Goal: Information Seeking & Learning: Learn about a topic

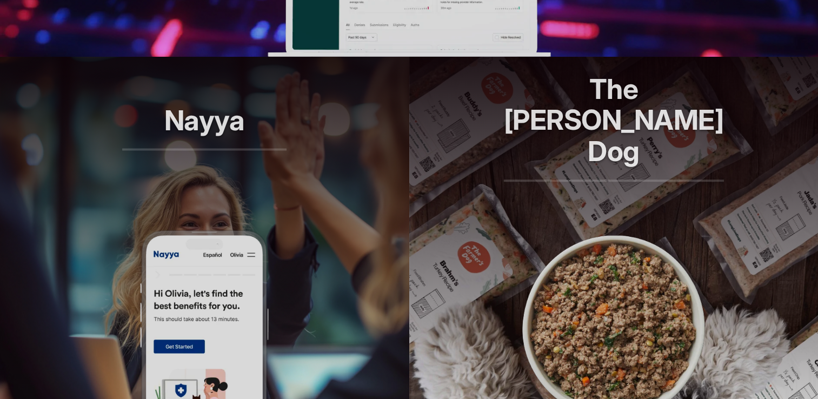
scroll to position [874, 0]
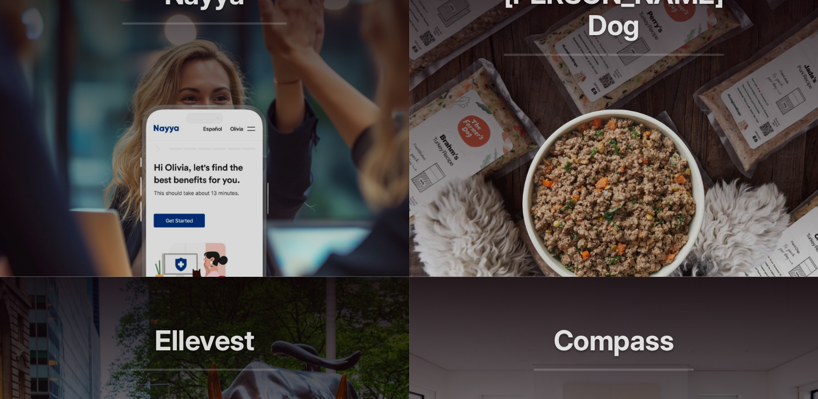
click at [266, 160] on img at bounding box center [205, 190] width 130 height 173
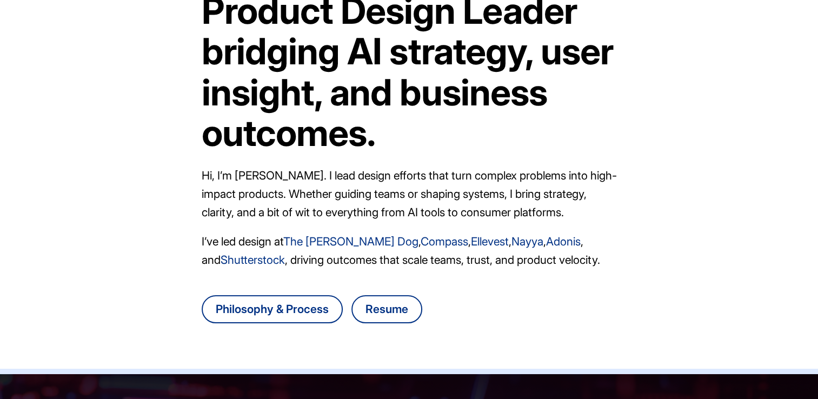
scroll to position [0, 0]
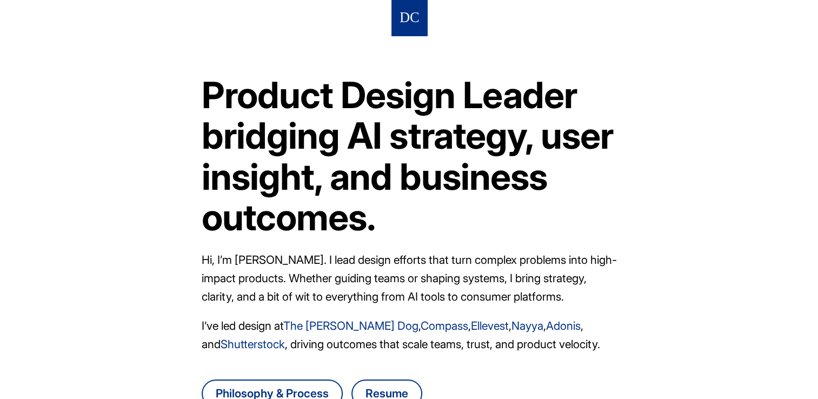
click at [410, 18] on img at bounding box center [409, 18] width 18 height 20
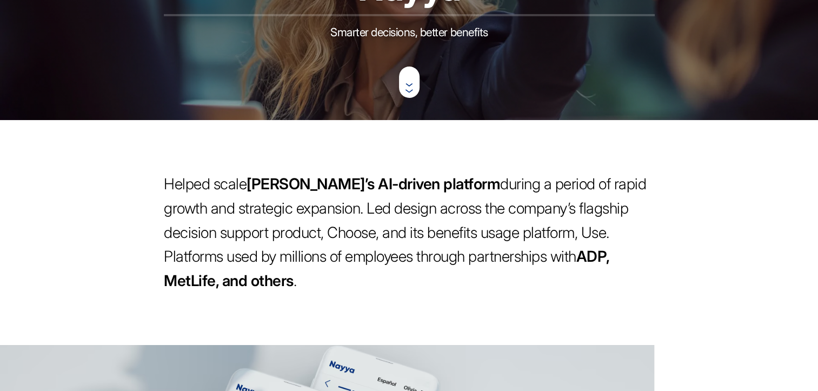
scroll to position [0, 8]
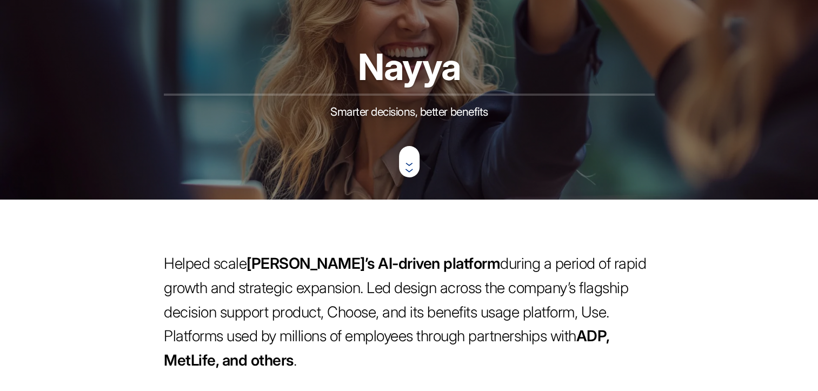
click at [399, 166] on rect at bounding box center [409, 161] width 21 height 31
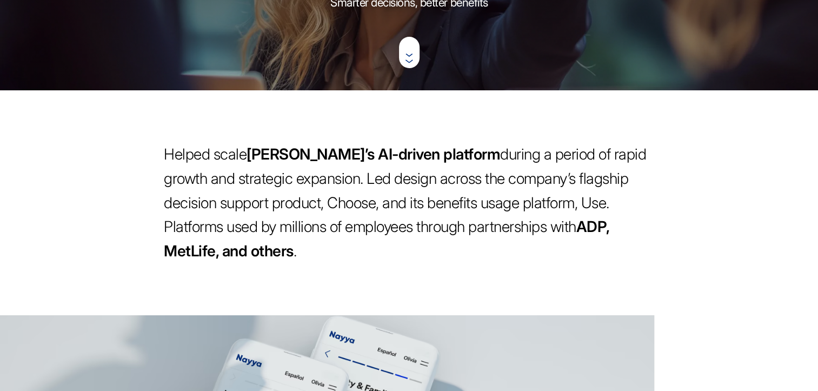
scroll to position [0, 8]
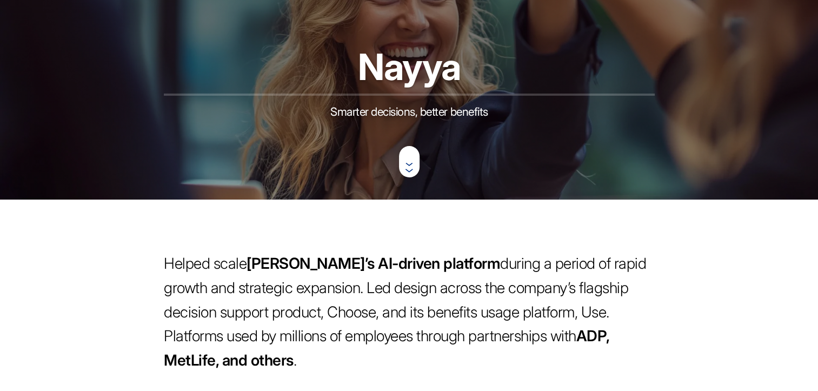
scroll to position [0, 8]
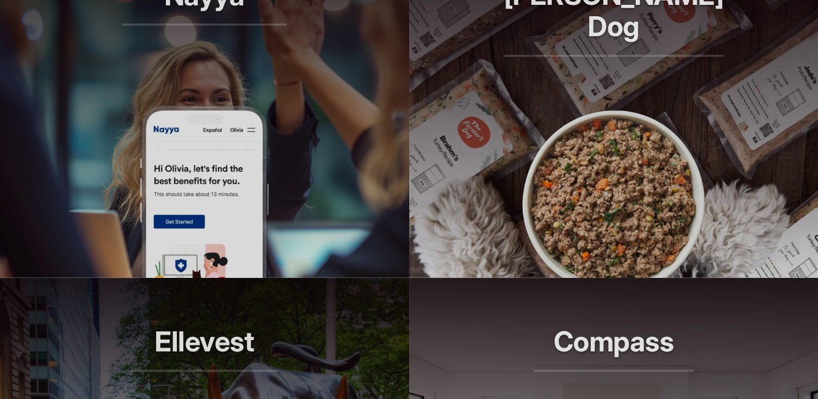
scroll to position [1124, 0]
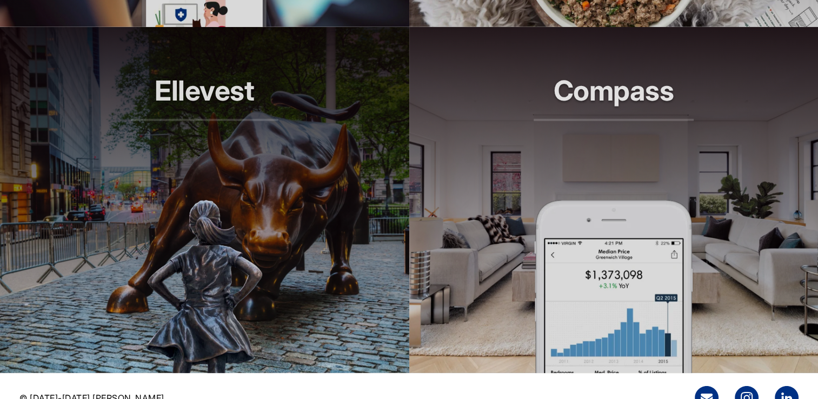
click at [558, 192] on header "Compass Smarter tools for modern agents" at bounding box center [615, 113] width 410 height 173
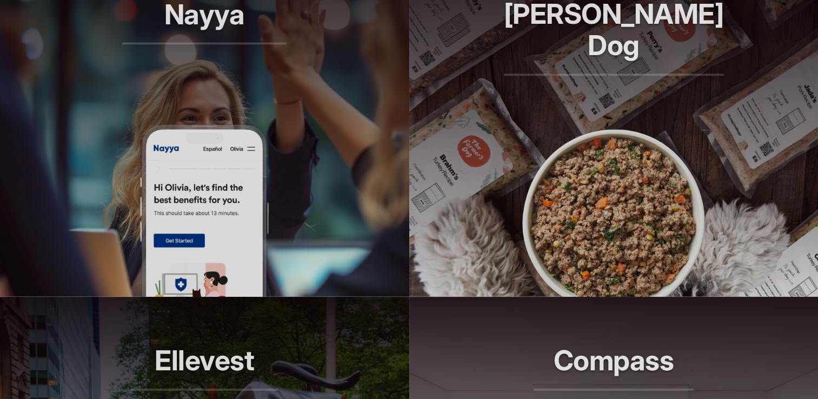
scroll to position [849, 0]
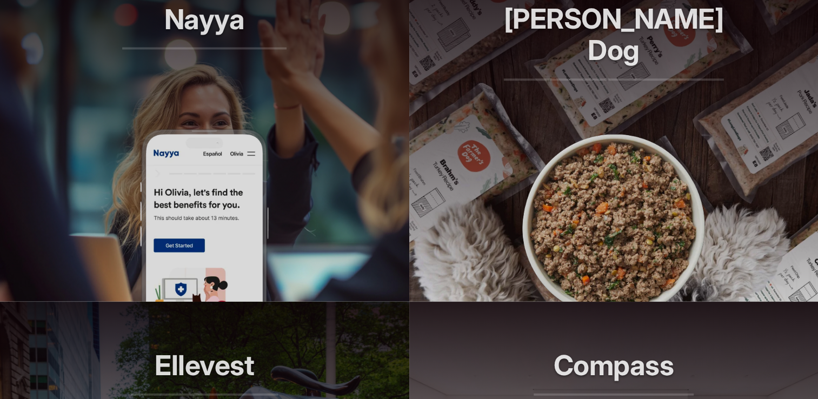
click at [240, 163] on img at bounding box center [205, 215] width 130 height 173
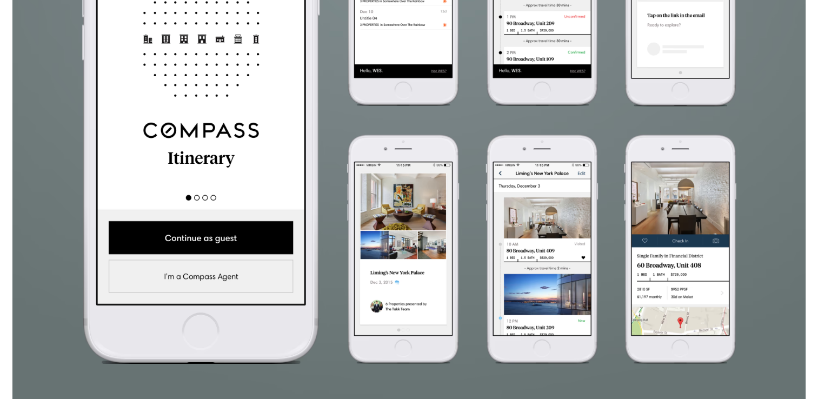
scroll to position [1727, 0]
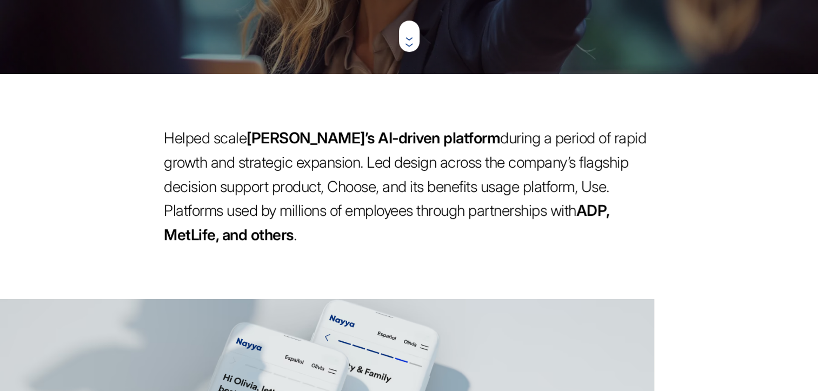
scroll to position [316, 0]
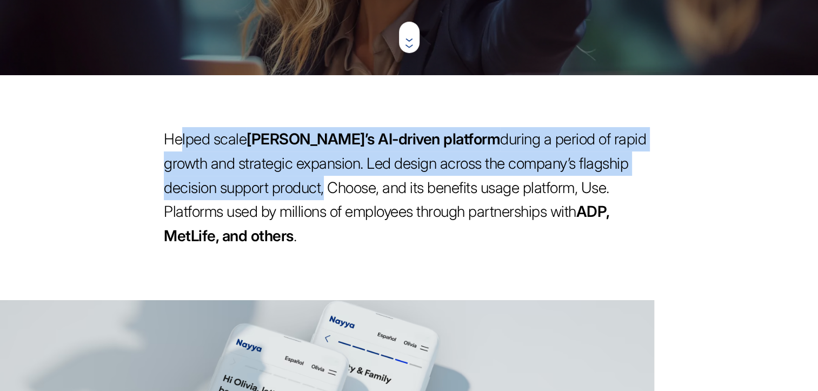
drag, startPoint x: 171, startPoint y: 144, endPoint x: 266, endPoint y: 201, distance: 110.6
click at [266, 201] on p "Helped scale Nayya’s AI-driven platform during a period of rapid growth and str…" at bounding box center [409, 187] width 491 height 121
copy p "elped scale Nayya’s AI-driven platform during a period of rapid growth and stra…"
